Goal: Task Accomplishment & Management: Manage account settings

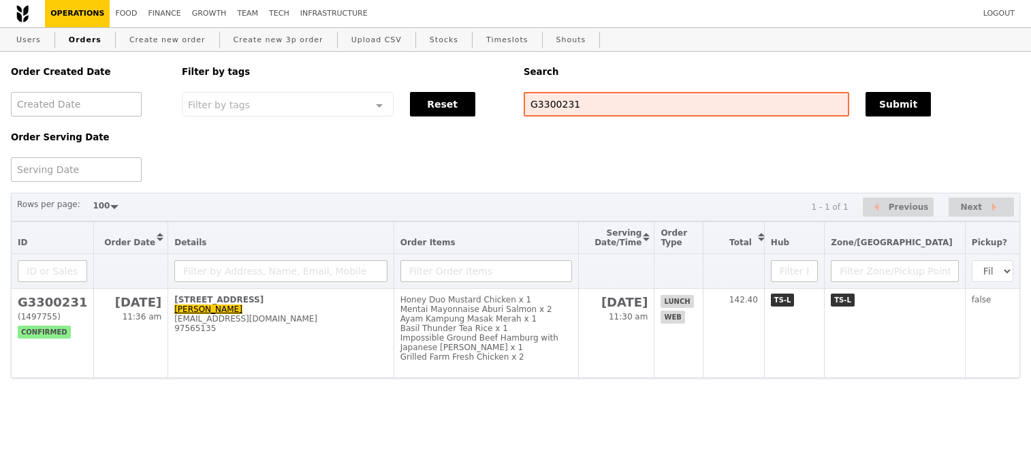
select select "100"
click at [549, 104] on input "G3300231" at bounding box center [687, 104] width 326 height 25
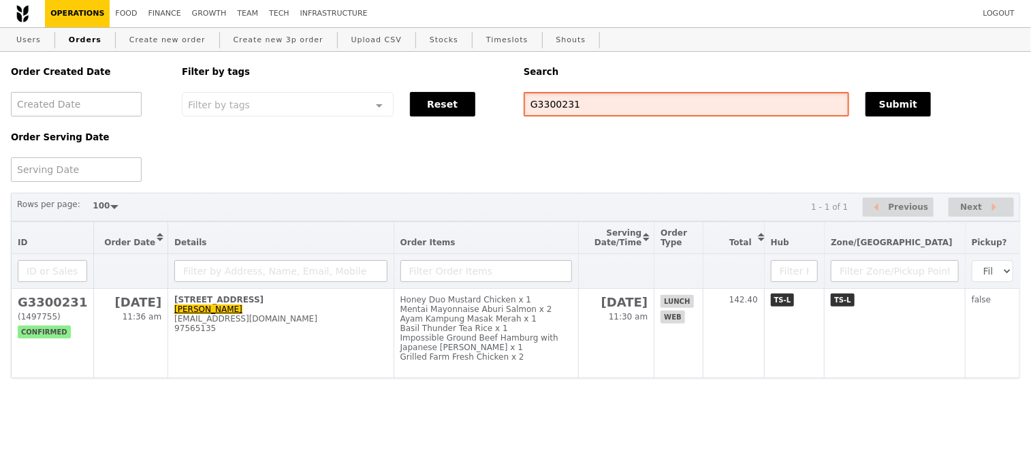
paste input "1912"
type input "G3301912"
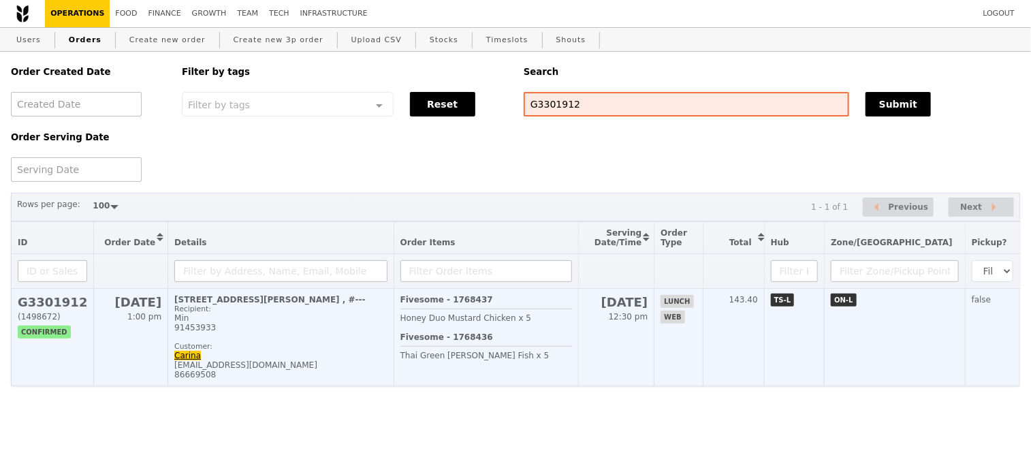
click at [37, 304] on h2 "G3301912" at bounding box center [52, 302] width 69 height 14
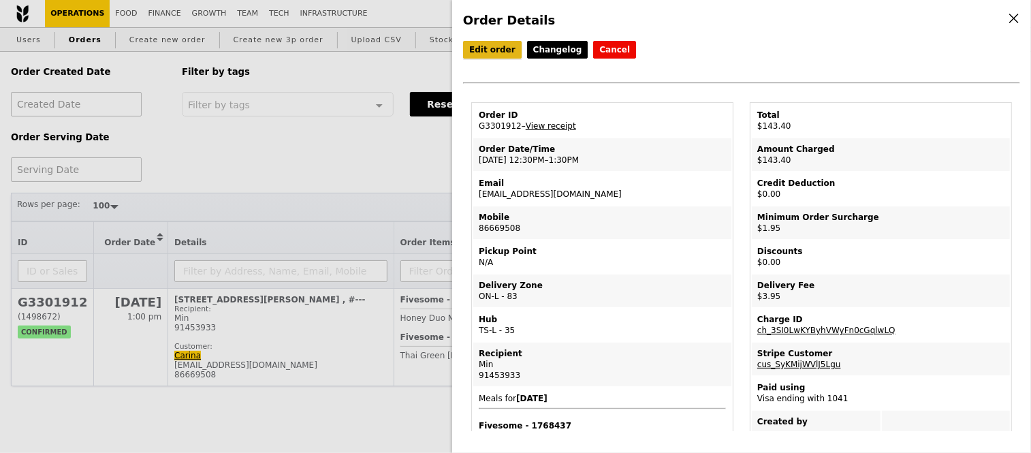
click at [487, 53] on link "Edit order" at bounding box center [492, 50] width 59 height 18
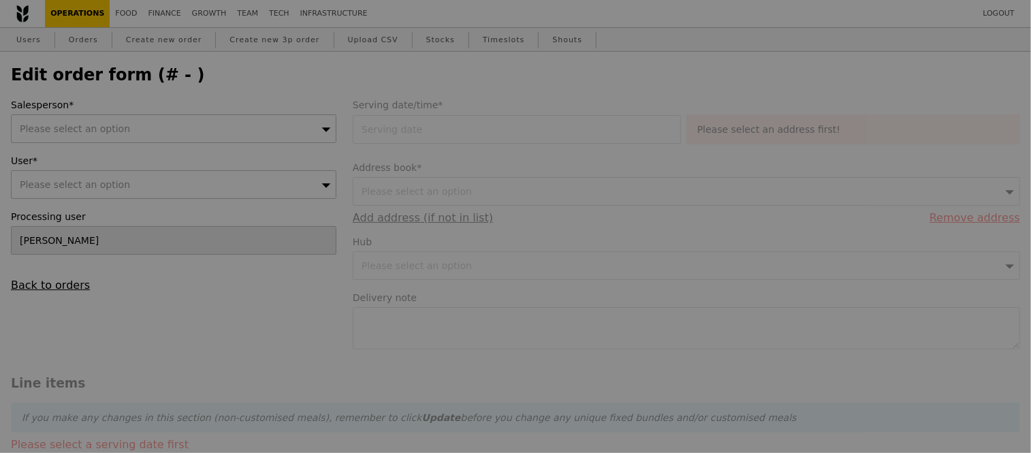
type input "15 Oct 2025"
type input "Loading..."
type input "137.50"
type input "1.79"
type input "1.95"
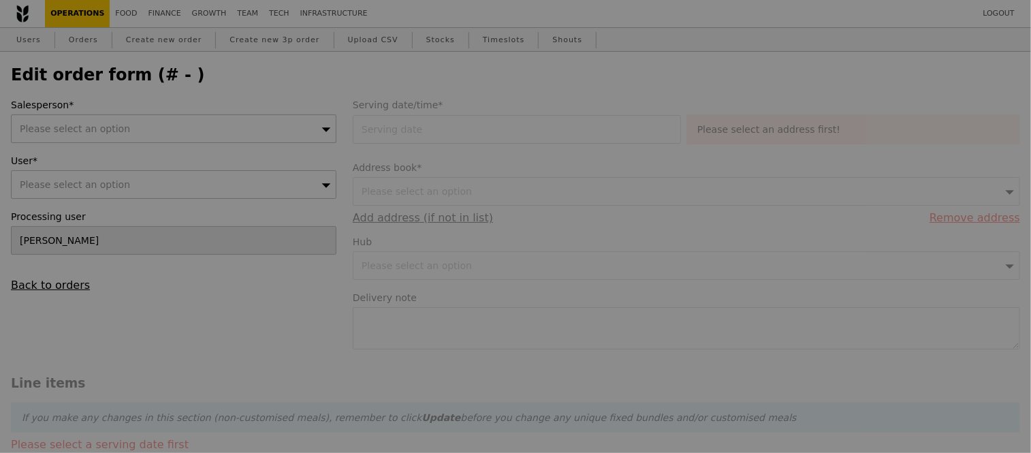
type input "2.71"
type input "2.95"
type input "142.40"
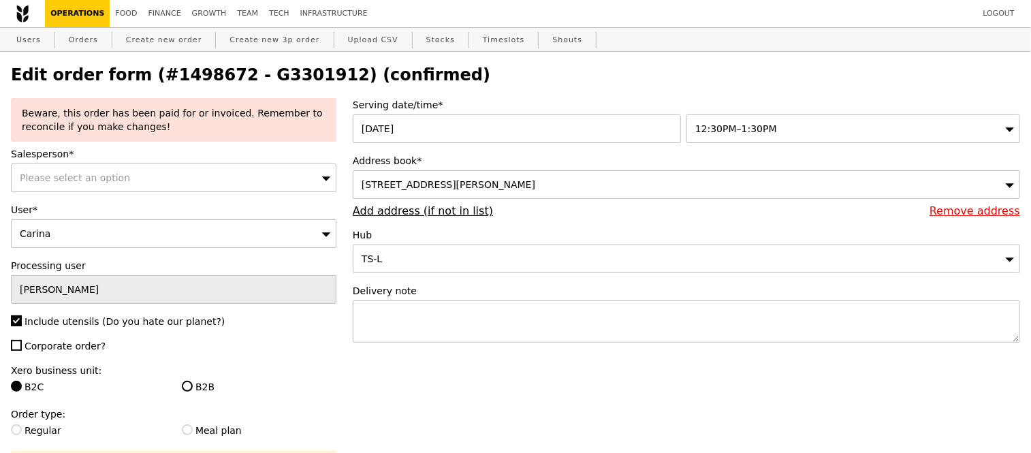
type input "Update"
click at [454, 330] on textarea at bounding box center [686, 321] width 667 height 42
paste textarea "Kelvin & Frank Reid Pte Ltd."
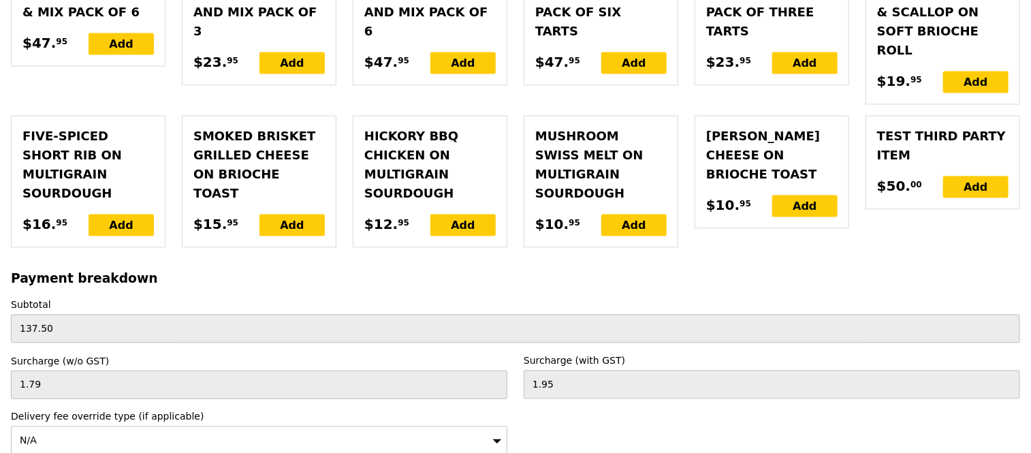
scroll to position [3597, 0]
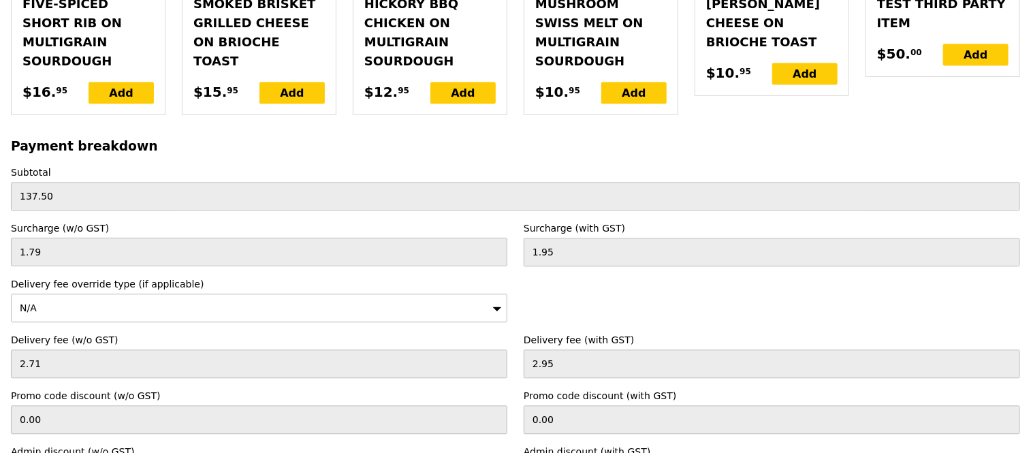
type textarea "Deliver to Kelvin & Frank Reid Pte Ltd."
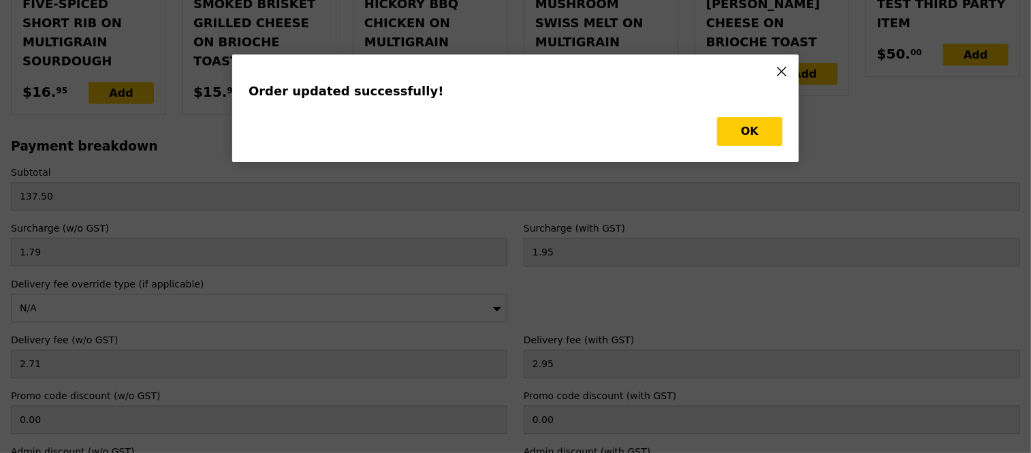
scroll to position [0, 0]
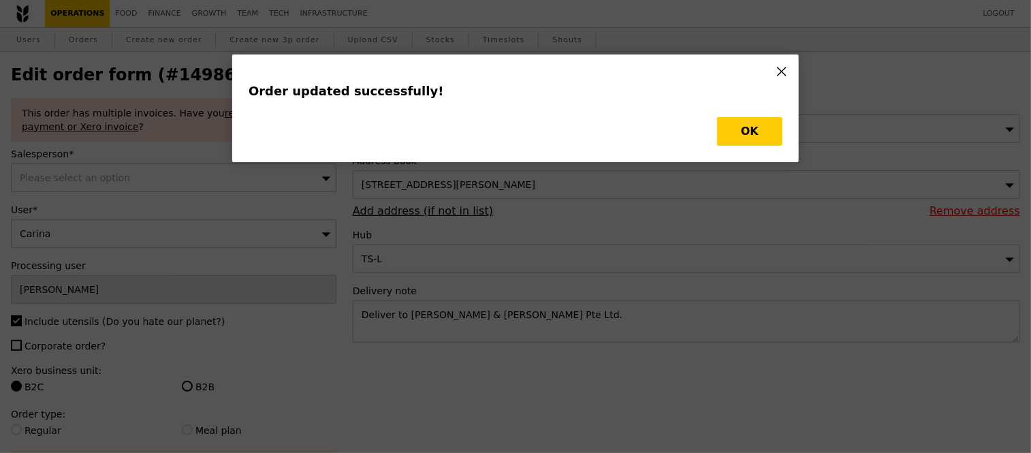
type input "Update"
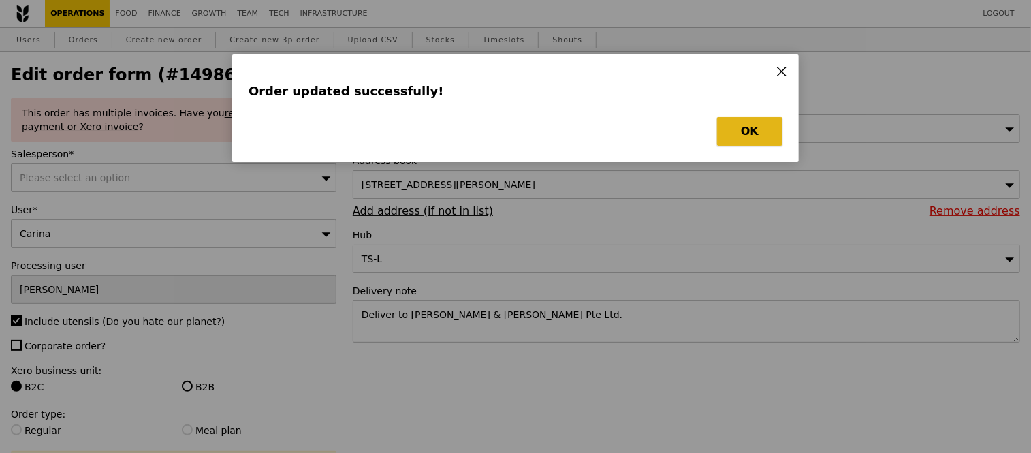
click at [761, 139] on button "OK" at bounding box center [749, 131] width 65 height 29
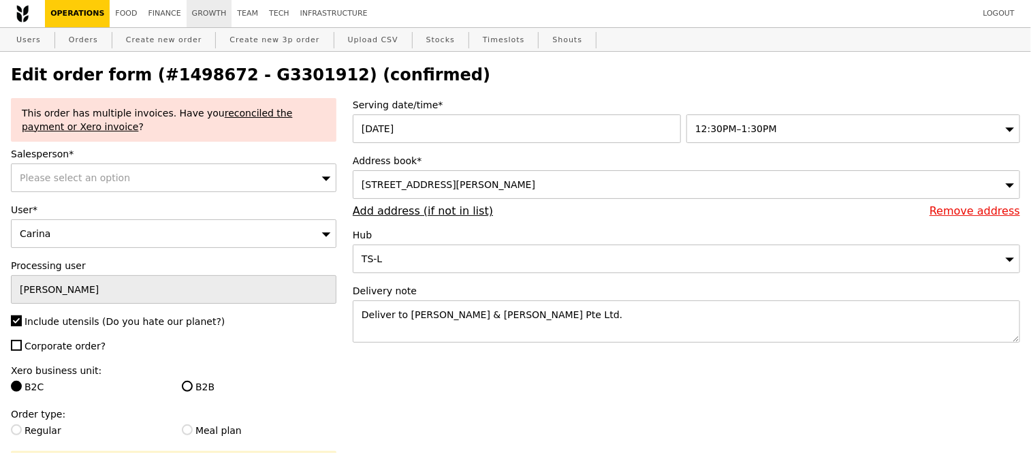
select select "100"
